Goal: Use online tool/utility: Utilize a website feature to perform a specific function

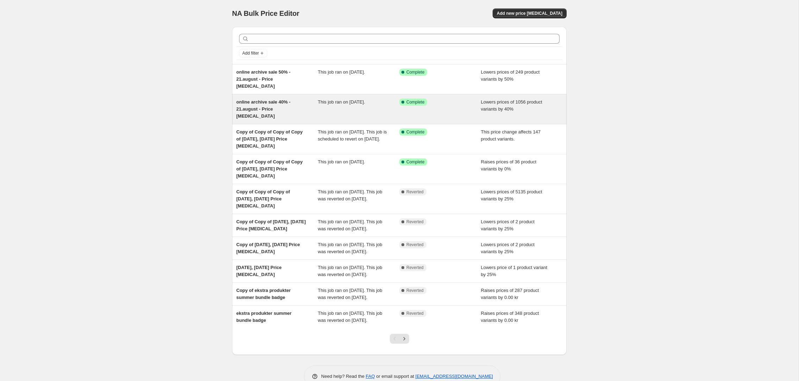
click at [338, 99] on div "This job ran on [DATE]." at bounding box center [359, 109] width 82 height 21
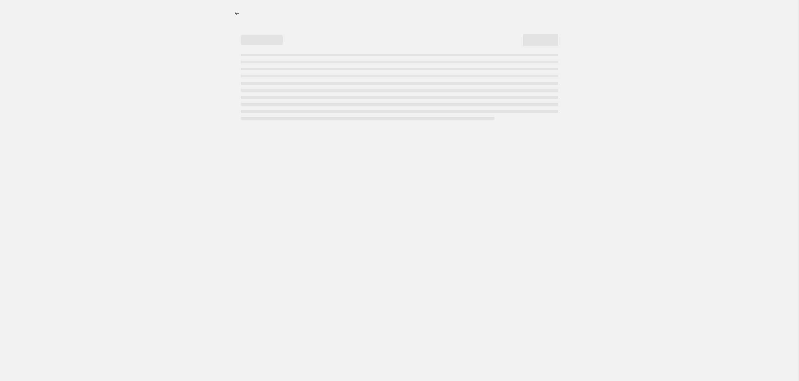
select select "percentage"
select select "tag"
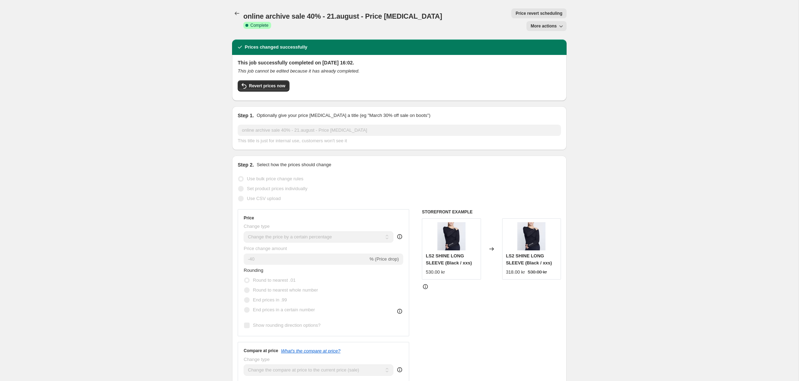
click at [555, 23] on span "More actions" at bounding box center [544, 26] width 26 height 6
click at [553, 29] on span "Copy to new job" at bounding box center [546, 27] width 33 height 5
select select "percentage"
select select "tag"
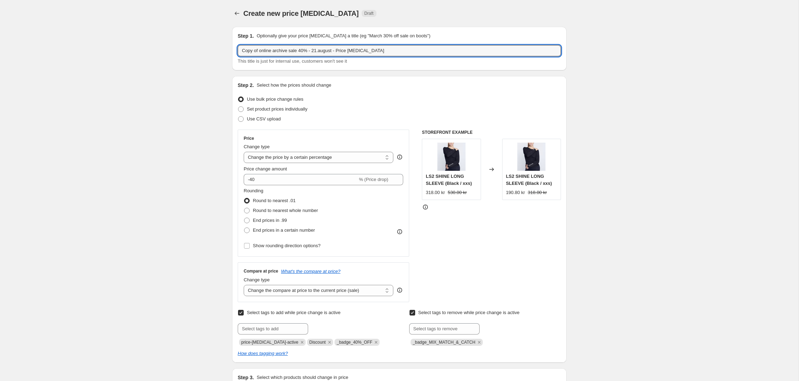
drag, startPoint x: 259, startPoint y: 51, endPoint x: 237, endPoint y: 51, distance: 22.2
click at [237, 51] on div "Step 1. Optionally give your price [MEDICAL_DATA] a title (eg "March 30% off sa…" at bounding box center [399, 49] width 335 height 44
click at [330, 51] on input "Add styles - online archive sale 40% - 21.august - Price [MEDICAL_DATA]" at bounding box center [399, 50] width 323 height 11
type input "Add styles - online archive sale 40% - 22.august - Price [MEDICAL_DATA]"
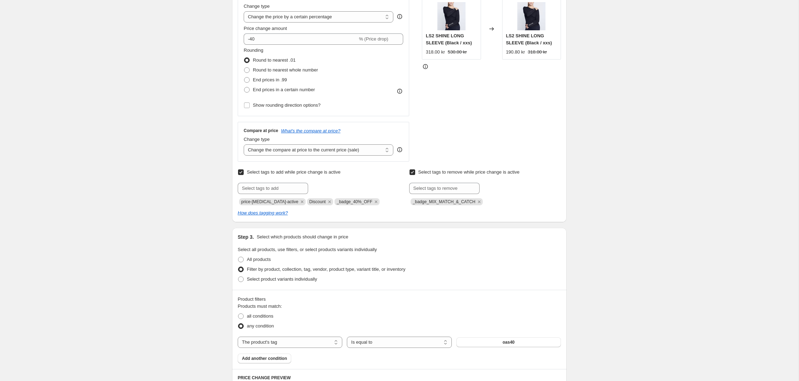
scroll to position [144, 0]
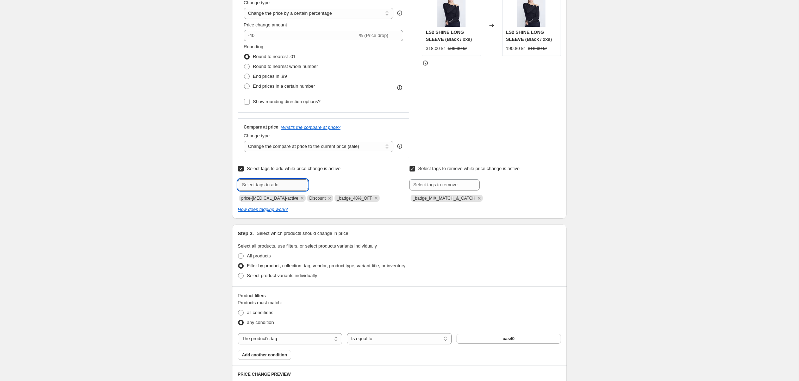
click at [263, 185] on input "text" at bounding box center [273, 184] width 70 height 11
type input "h"
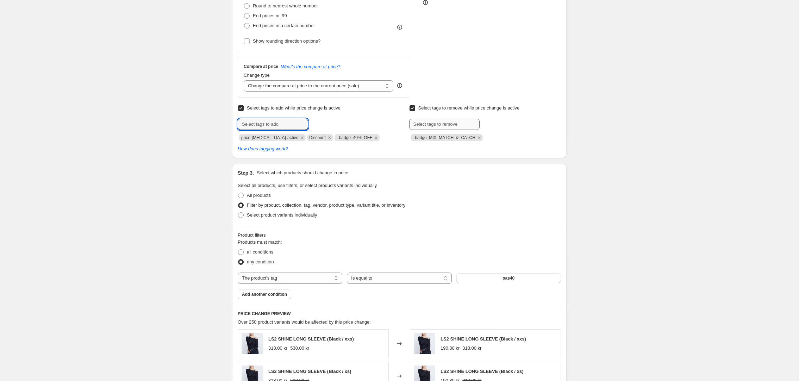
scroll to position [231, 0]
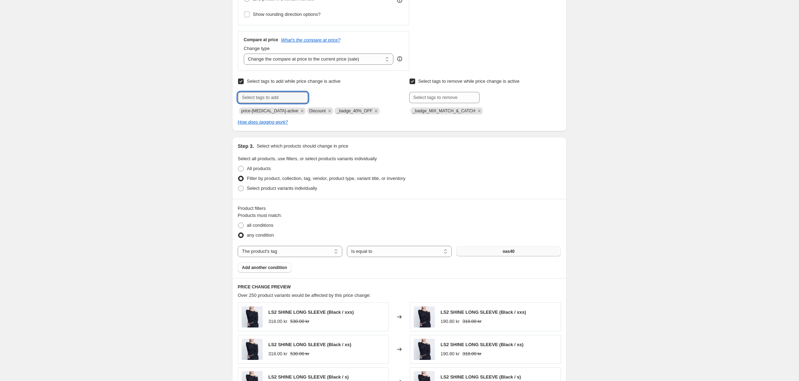
click at [519, 253] on button "oas40" at bounding box center [509, 252] width 105 height 10
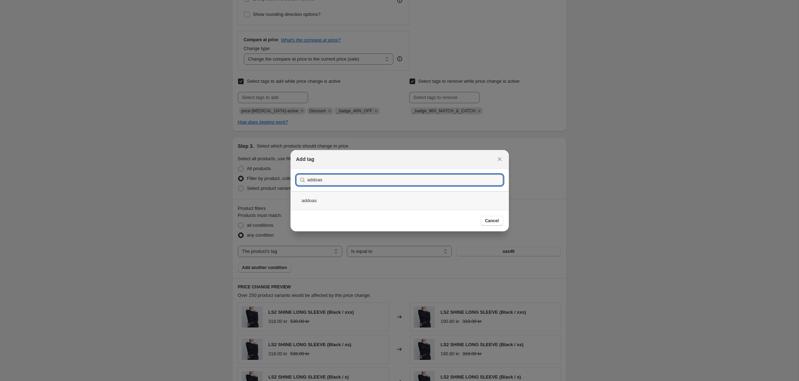
type input "addoas"
click at [312, 202] on div "addoas" at bounding box center [400, 200] width 218 height 19
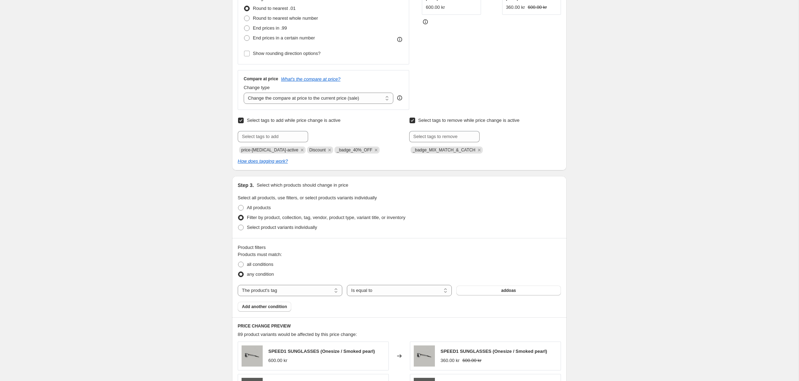
scroll to position [185, 0]
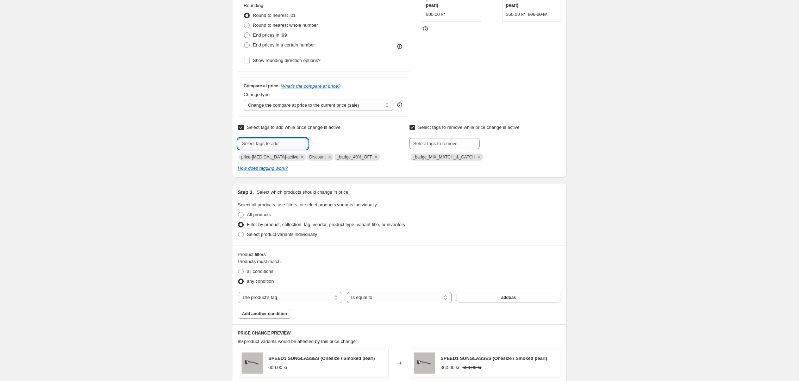
click at [273, 145] on input "text" at bounding box center [273, 143] width 70 height 11
paste input "hidden-from-search"
type input "hidden-from-search"
click at [332, 142] on span "hidden-from-..." at bounding box center [339, 143] width 30 height 5
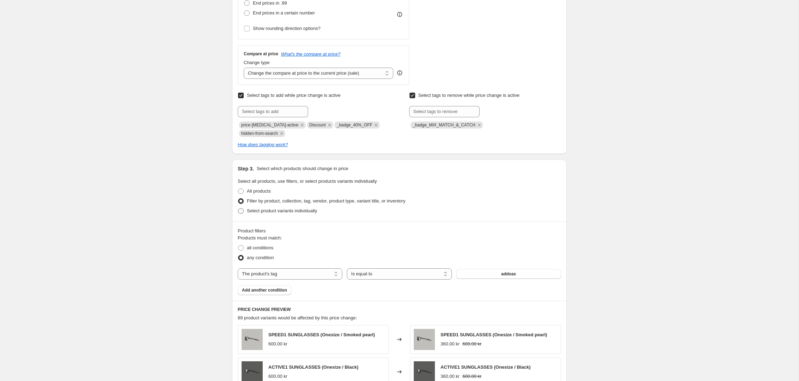
scroll to position [220, 0]
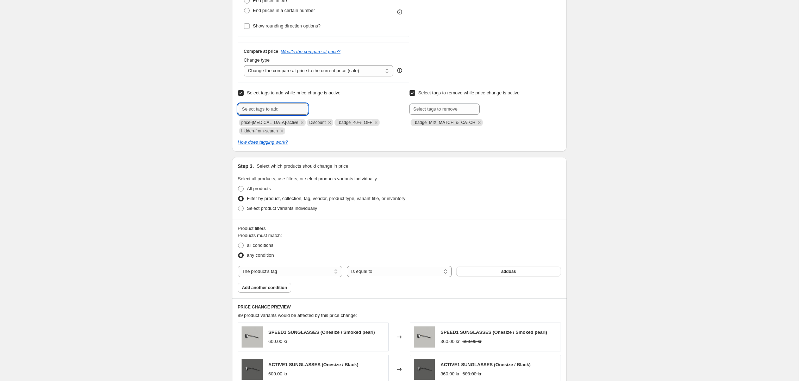
click at [271, 107] on input "text" at bounding box center [273, 109] width 70 height 11
type input "oas"
click at [317, 108] on b "Add" at bounding box center [318, 108] width 8 height 5
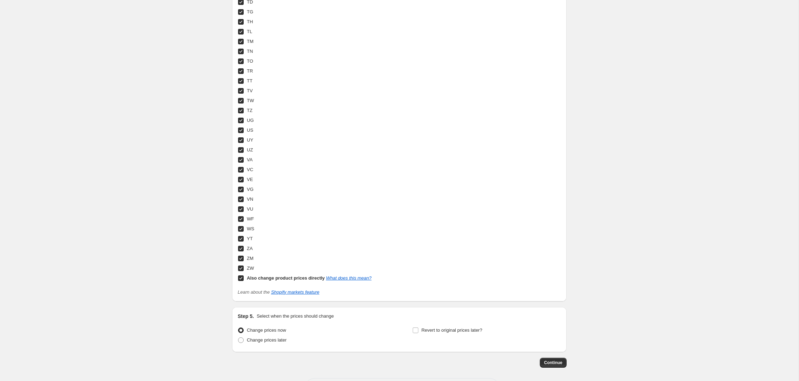
scroll to position [2563, 0]
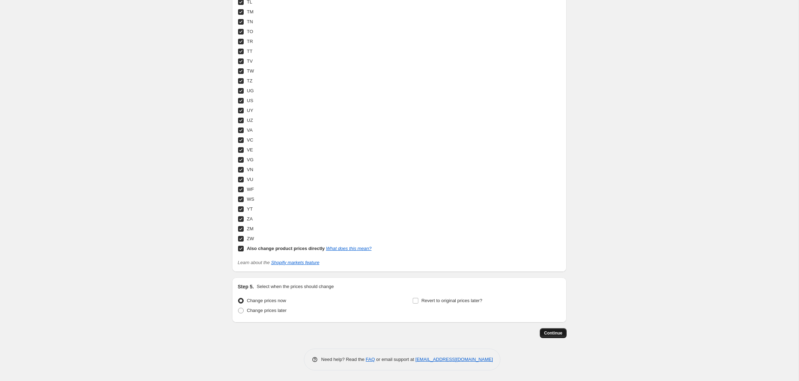
click at [554, 334] on span "Continue" at bounding box center [553, 333] width 18 height 6
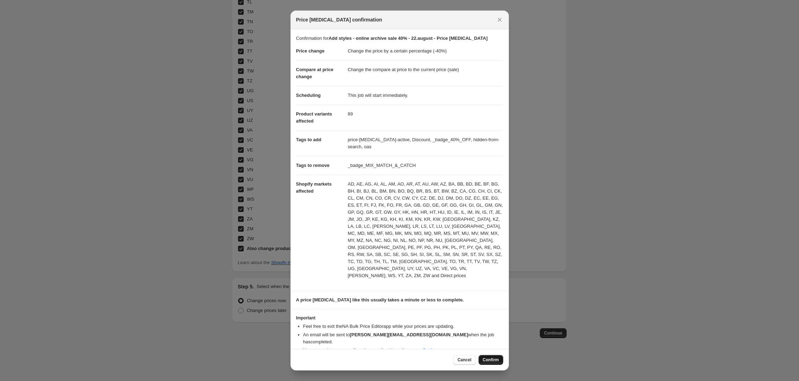
click at [492, 357] on span "Confirm" at bounding box center [491, 360] width 16 height 6
